Goal: Book appointment/travel/reservation

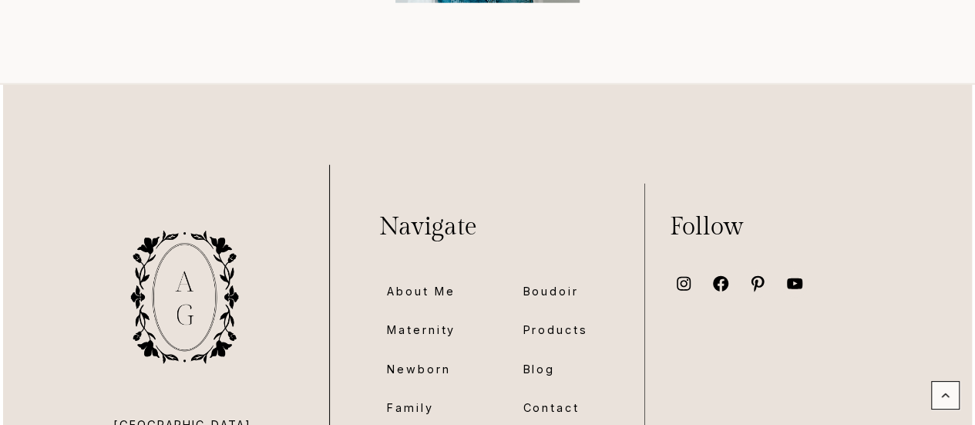
scroll to position [10714, 0]
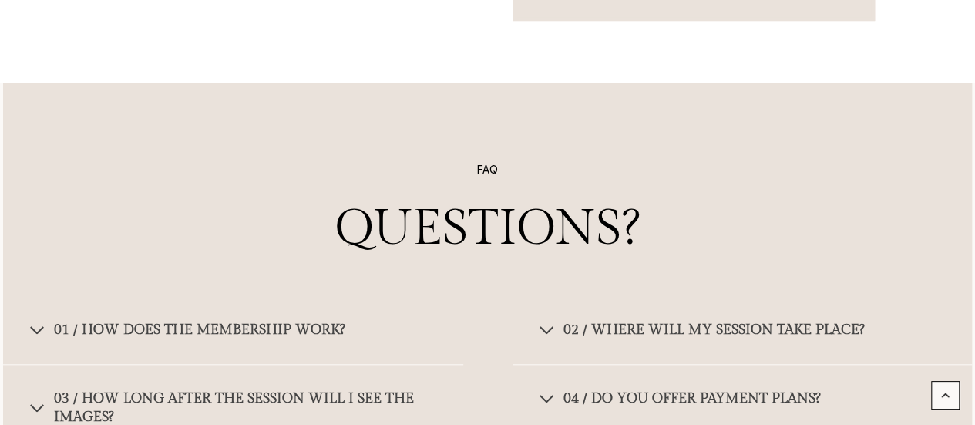
scroll to position [9389, 0]
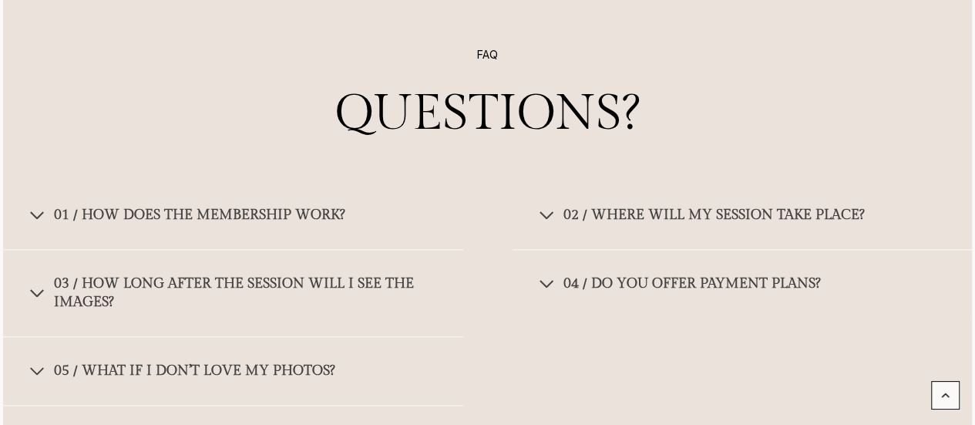
click at [739, 274] on span "04 / Do you offer payment plans?" at bounding box center [691, 283] width 257 height 18
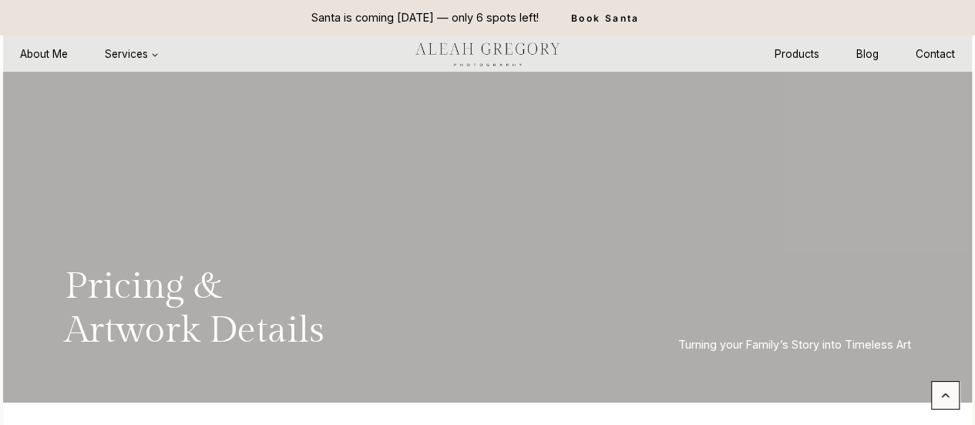
scroll to position [0, 0]
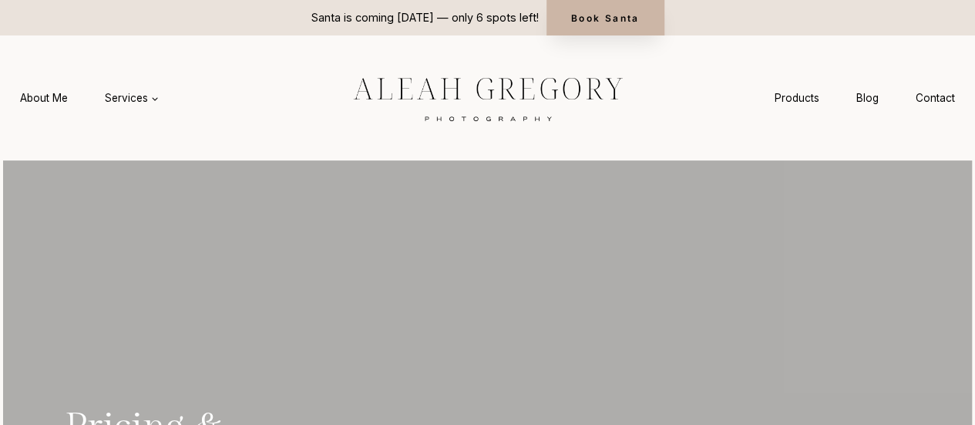
click at [610, 24] on link "Book Santa" at bounding box center [605, 17] width 118 height 35
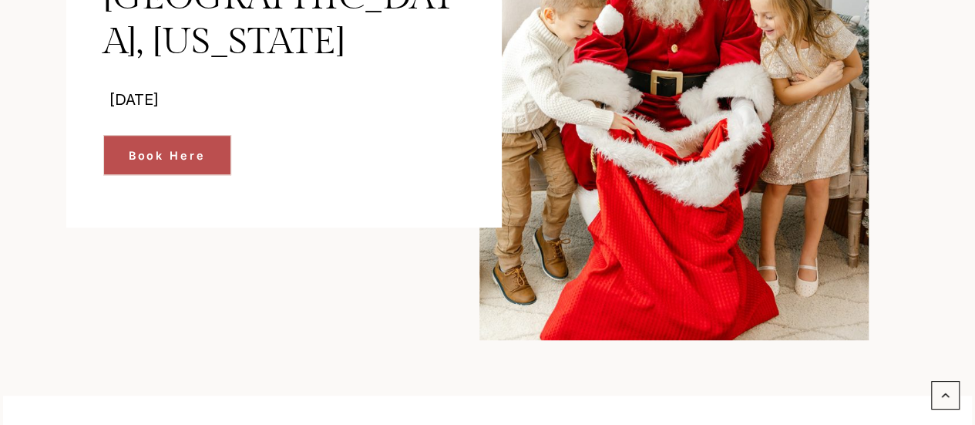
click at [393, 338] on div "Santa Photo Sessions in Westfield, Indiana Saturday, November 15, 2025 Book Here" at bounding box center [260, 47] width 388 height 583
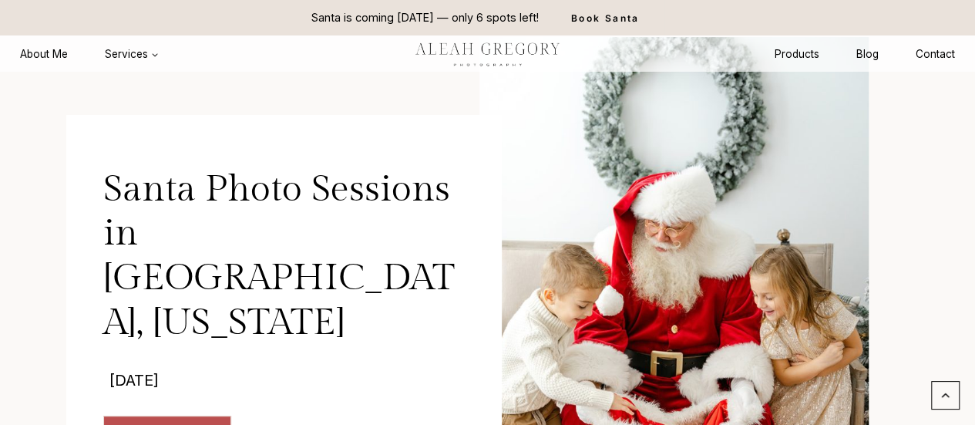
scroll to position [174, 0]
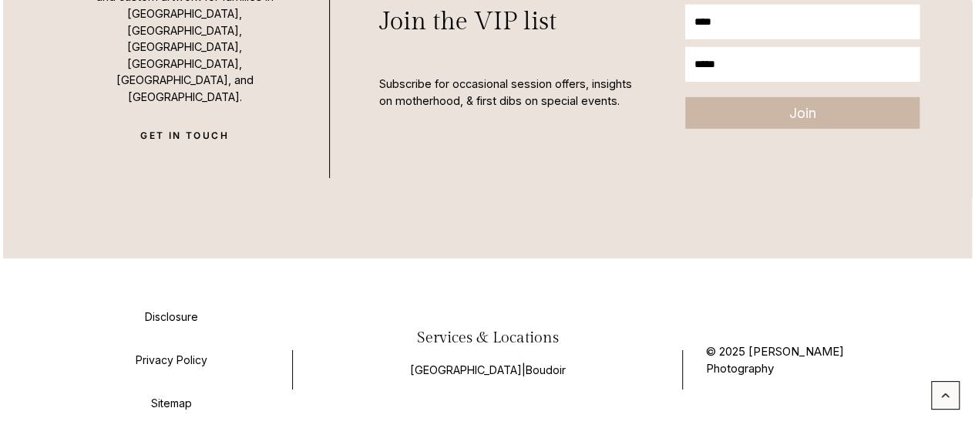
scroll to position [8352, 0]
